Goal: Transaction & Acquisition: Purchase product/service

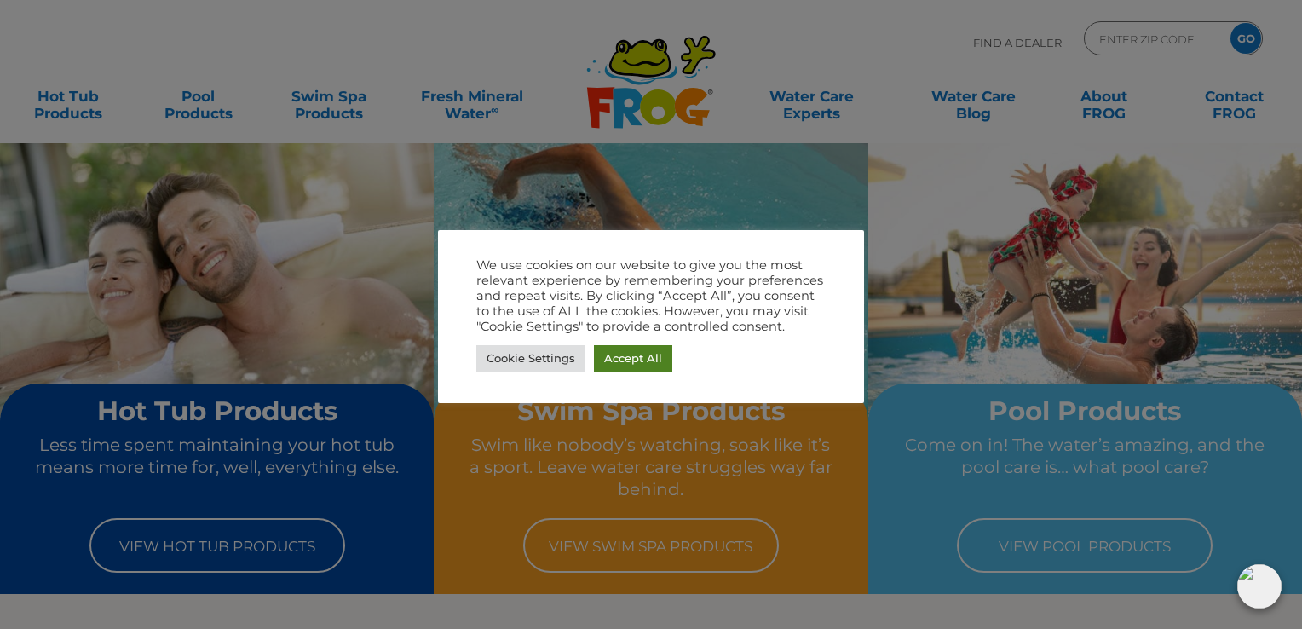
click at [621, 362] on link "Accept All" at bounding box center [633, 358] width 78 height 26
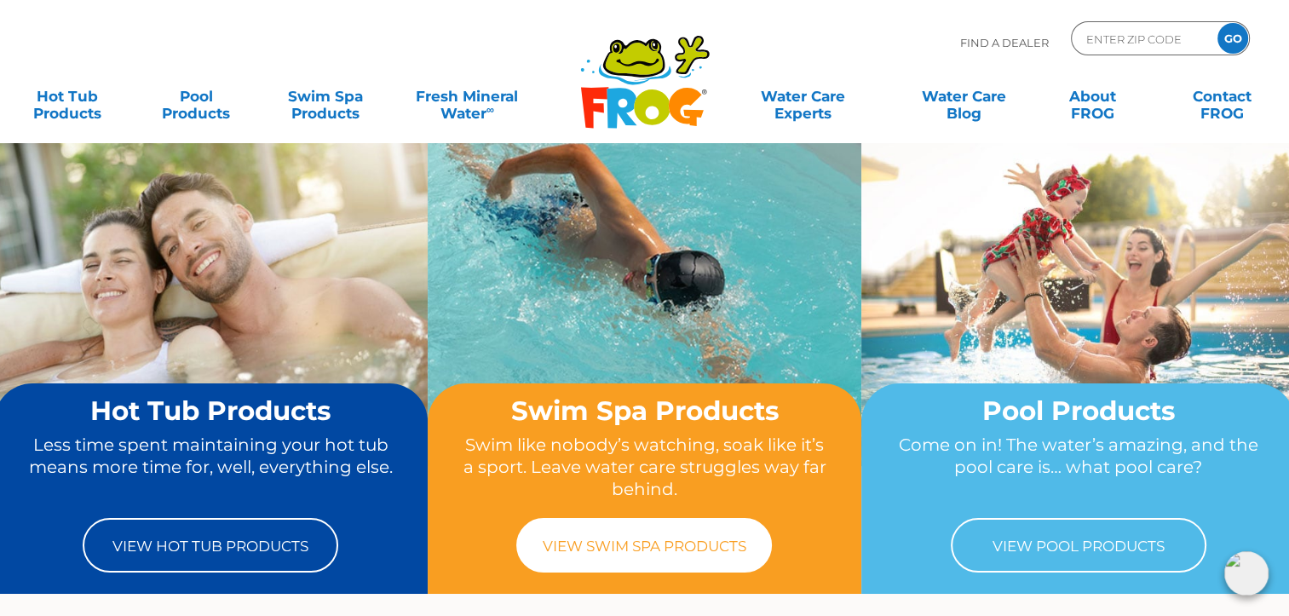
click at [646, 539] on link "View Swim Spa Products" at bounding box center [644, 545] width 256 height 55
